Goal: Find specific page/section: Find specific page/section

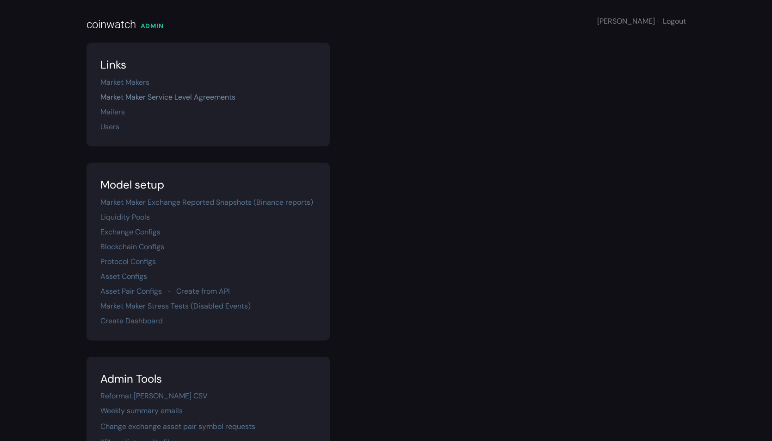
click at [174, 100] on link "Market Maker Service Level Agreements" at bounding box center [167, 97] width 135 height 10
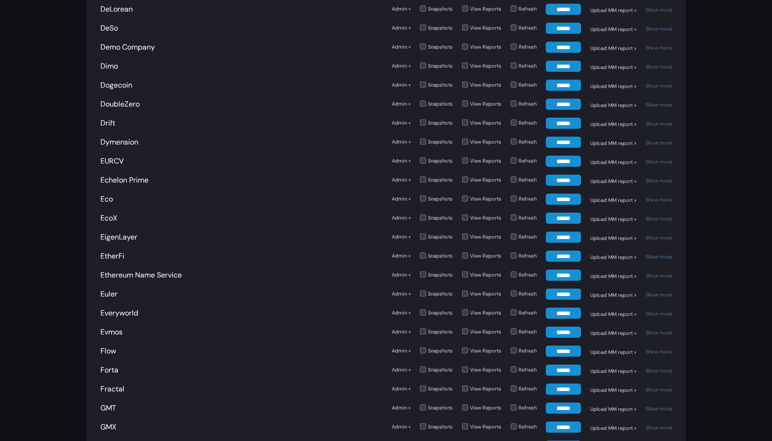
scroll to position [1147, 0]
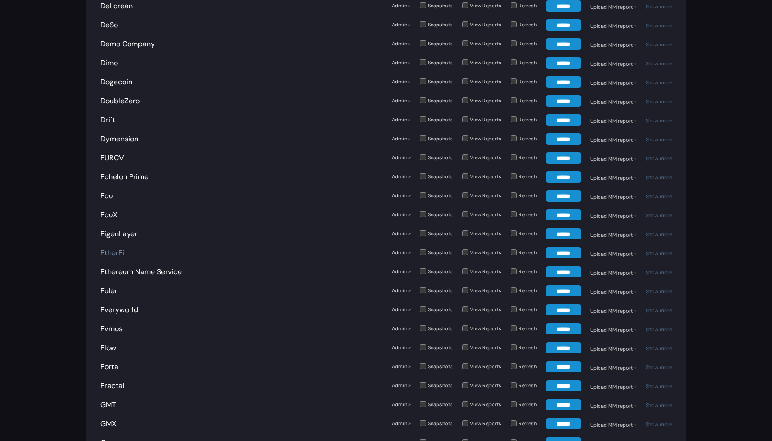
click at [104, 248] on link "EtherFi" at bounding box center [112, 253] width 24 height 10
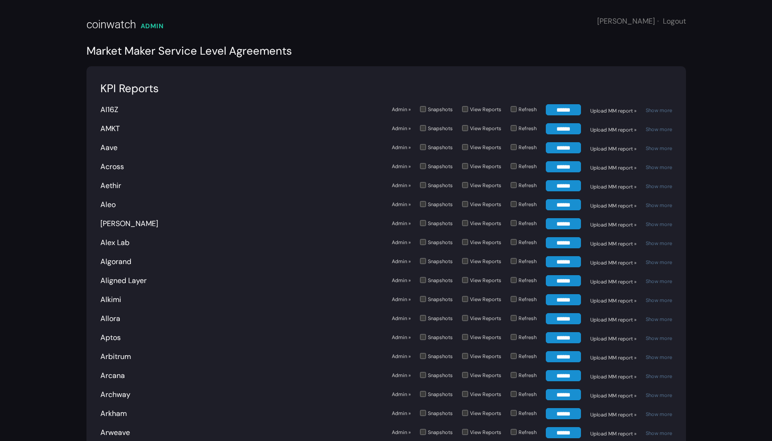
scroll to position [294, 0]
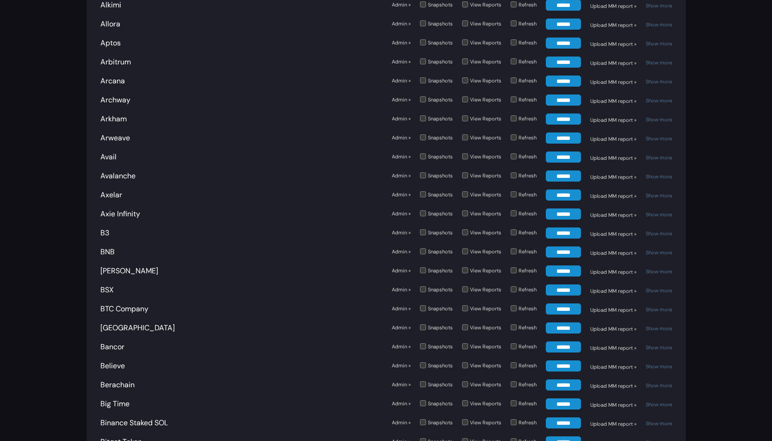
click at [400, 229] on link "Admin »" at bounding box center [401, 233] width 19 height 8
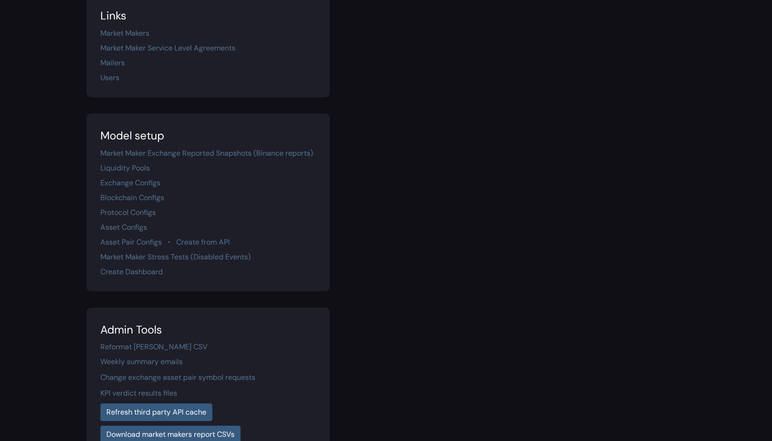
scroll to position [4, 0]
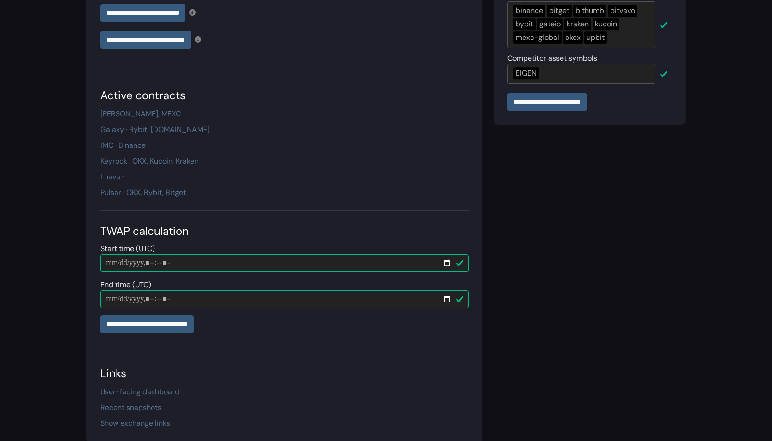
scroll to position [289, 0]
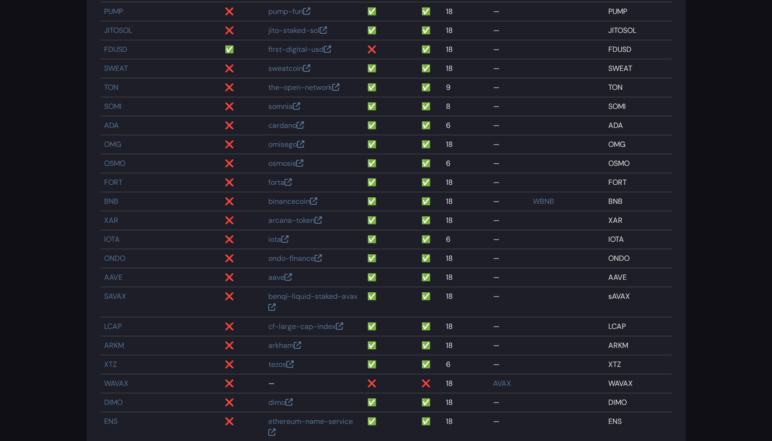
scroll to position [1305, 0]
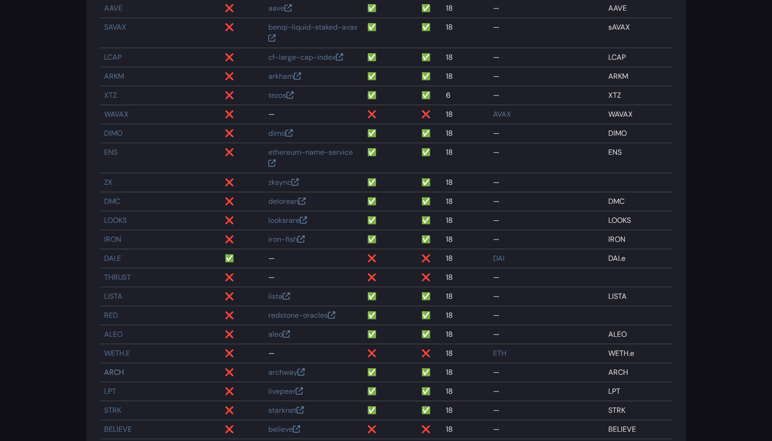
click at [110, 369] on link "ARCH" at bounding box center [114, 372] width 20 height 10
